Goal: Find specific fact: Find specific page/section

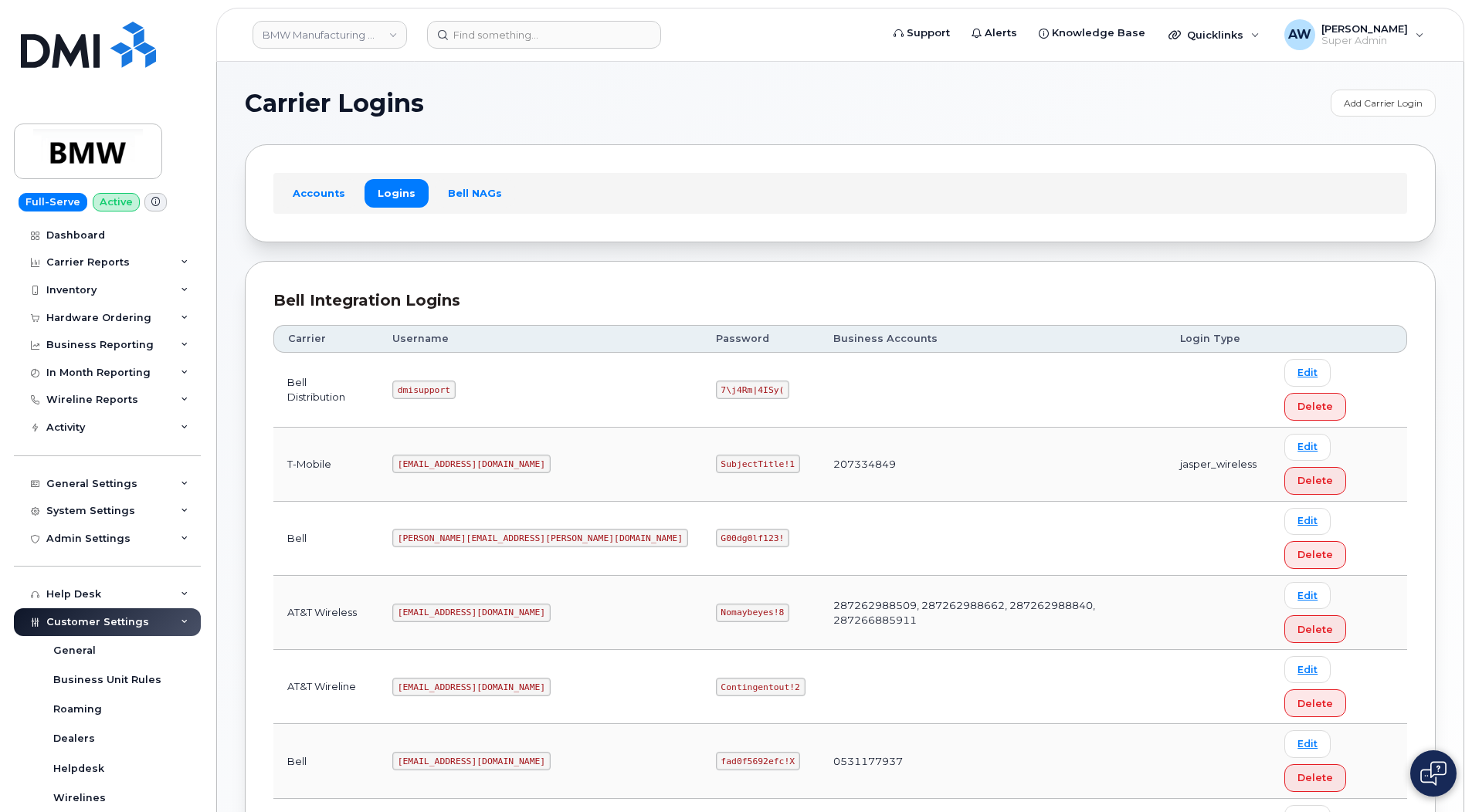
drag, startPoint x: 417, startPoint y: 661, endPoint x: 502, endPoint y: 665, distance: 85.1
copy code "[EMAIL_ADDRESS][DOMAIN_NAME]"
drag, startPoint x: 575, startPoint y: 663, endPoint x: 648, endPoint y: 664, distance: 73.0
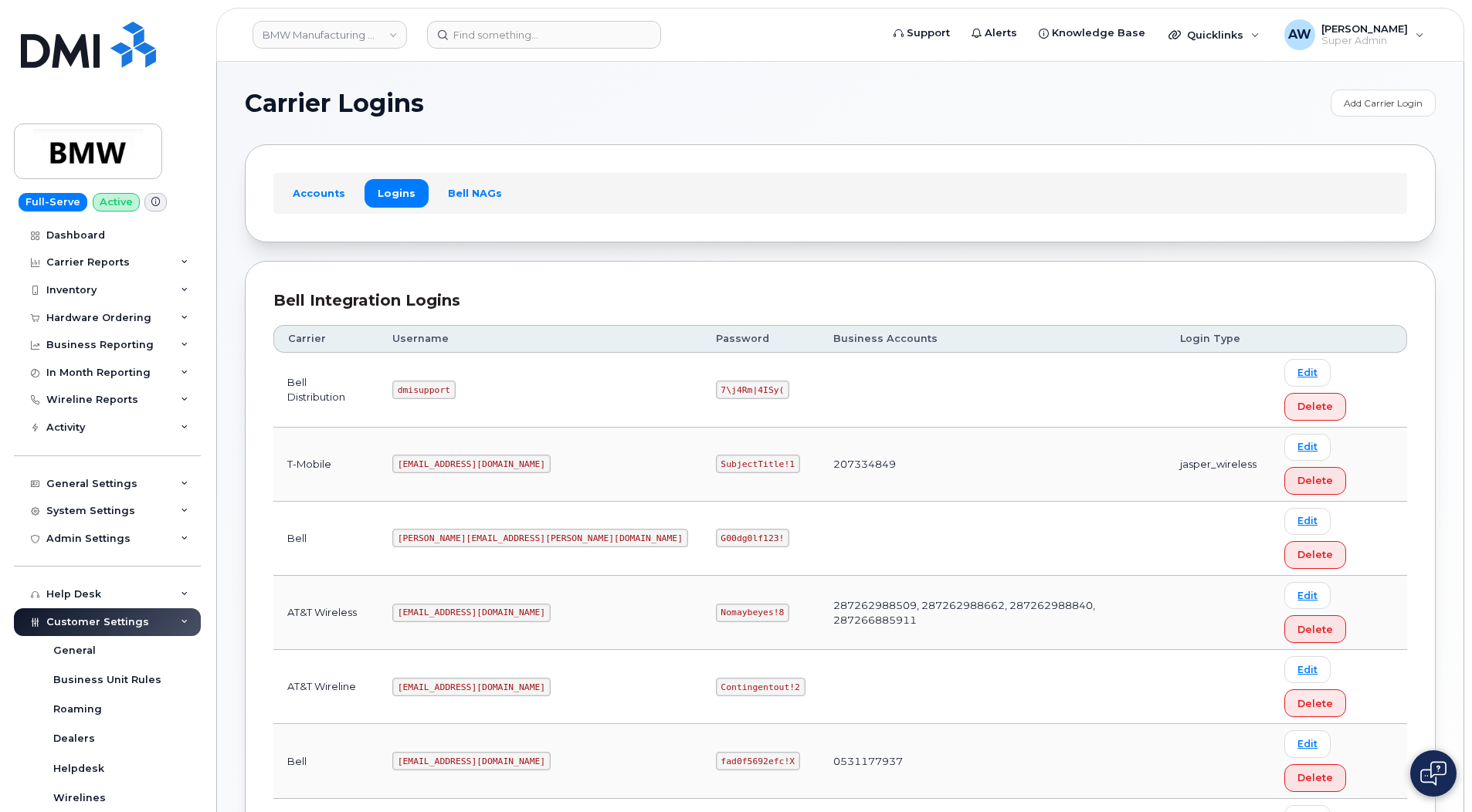
copy code "SubjectTitle!1"
drag, startPoint x: 416, startPoint y: 415, endPoint x: 502, endPoint y: 418, distance: 86.1
click at [502, 428] on td "[EMAIL_ADDRESS][DOMAIN_NAME]" at bounding box center [540, 465] width 324 height 74
copy code "[EMAIL_ADDRESS][DOMAIN_NAME]"
drag, startPoint x: 581, startPoint y: 411, endPoint x: 651, endPoint y: 411, distance: 70.0
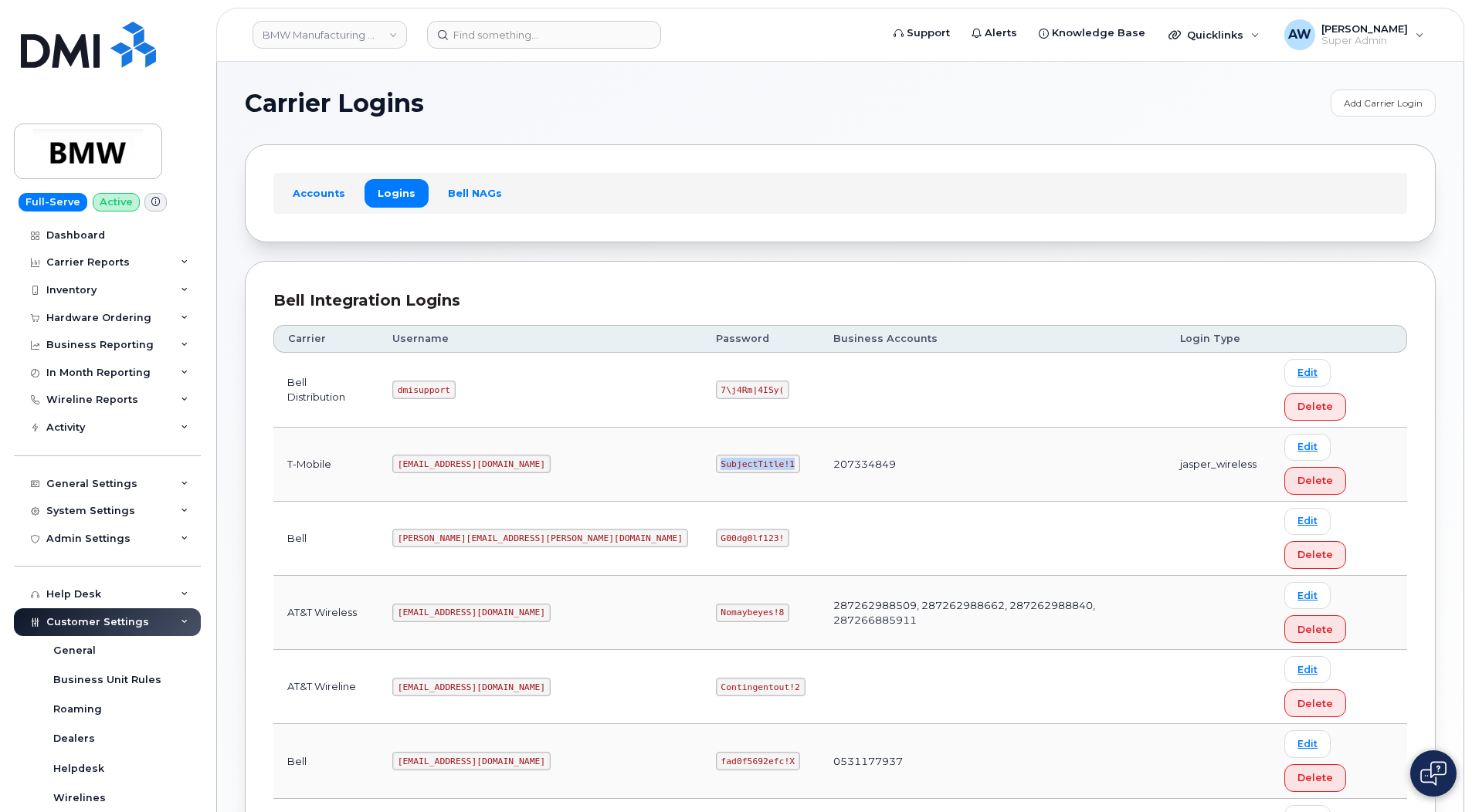
click at [716, 455] on code "SubjectTitle!1" at bounding box center [758, 464] width 84 height 18
copy code "SubjectTitle!1"
